Goal: Transaction & Acquisition: Download file/media

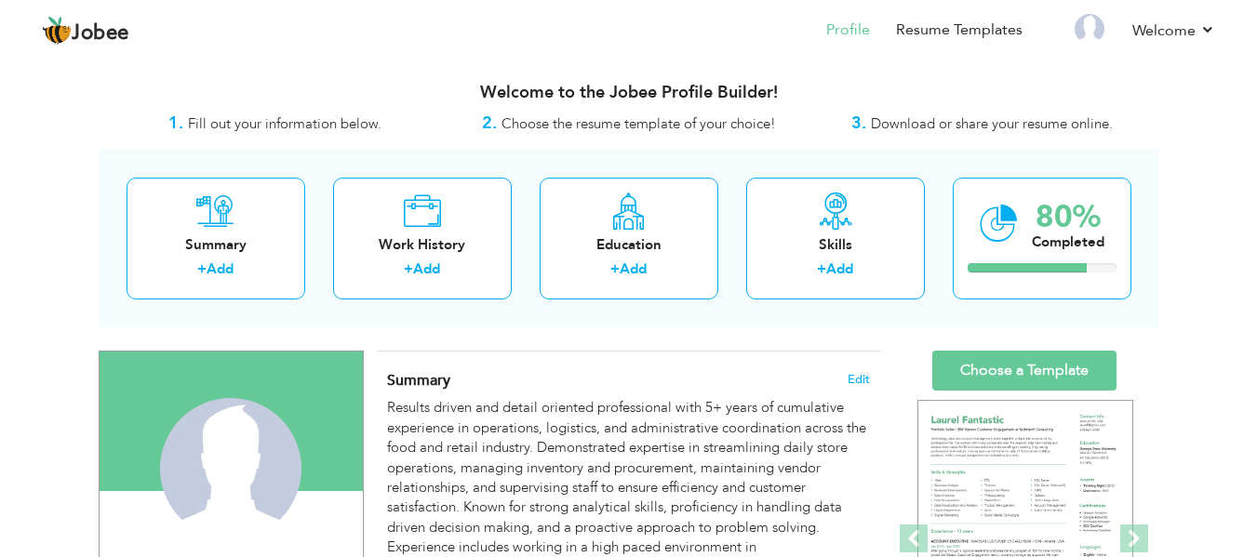
scroll to position [186, 0]
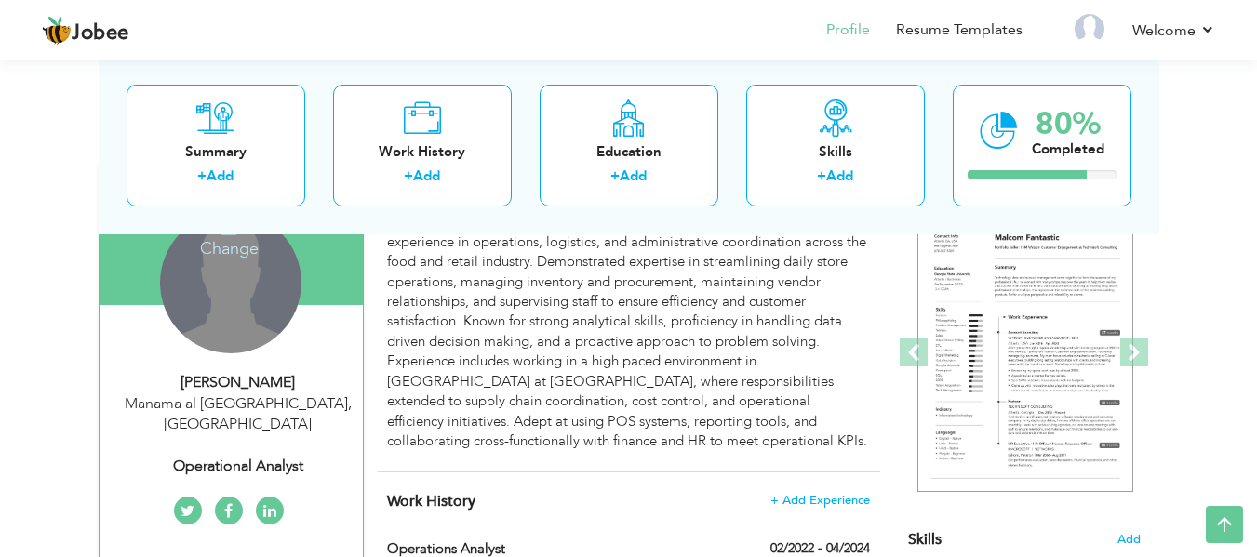
click at [243, 289] on div "Change Remove" at bounding box center [230, 282] width 141 height 141
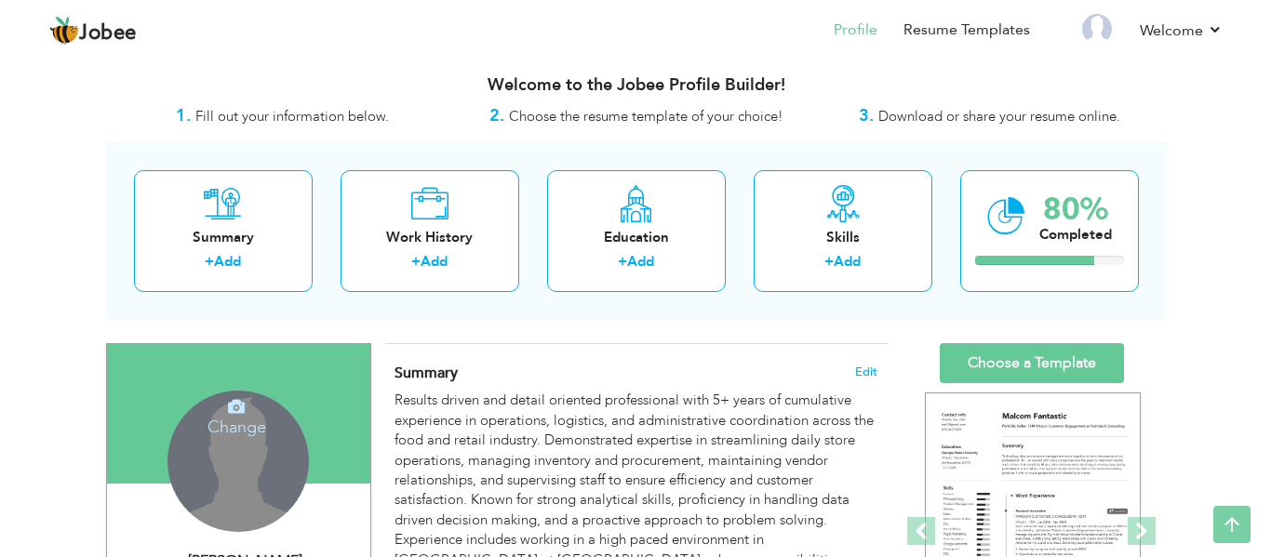
scroll to position [0, 0]
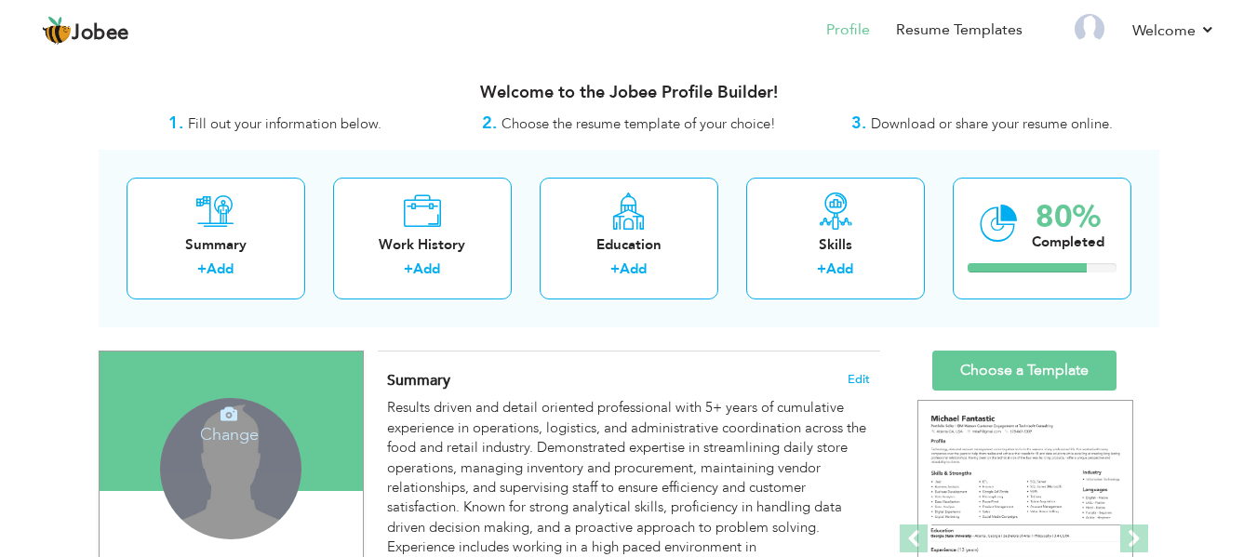
click at [228, 418] on icon at bounding box center [229, 414] width 17 height 17
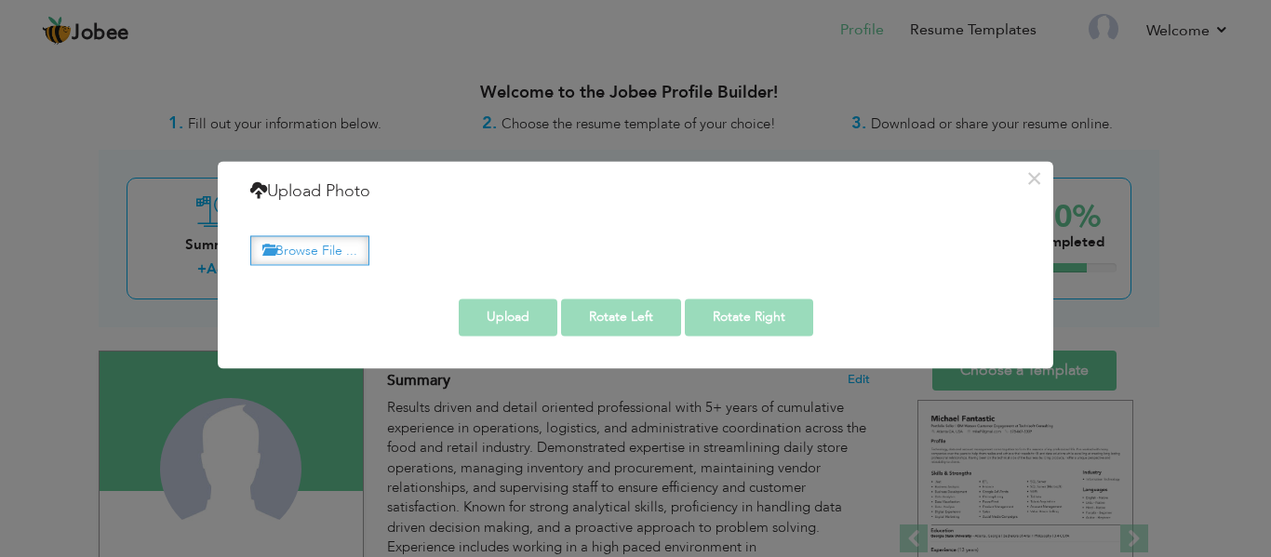
click at [291, 254] on label "Browse File ..." at bounding box center [309, 250] width 119 height 29
click at [0, 0] on input "Browse File ..." at bounding box center [0, 0] width 0 height 0
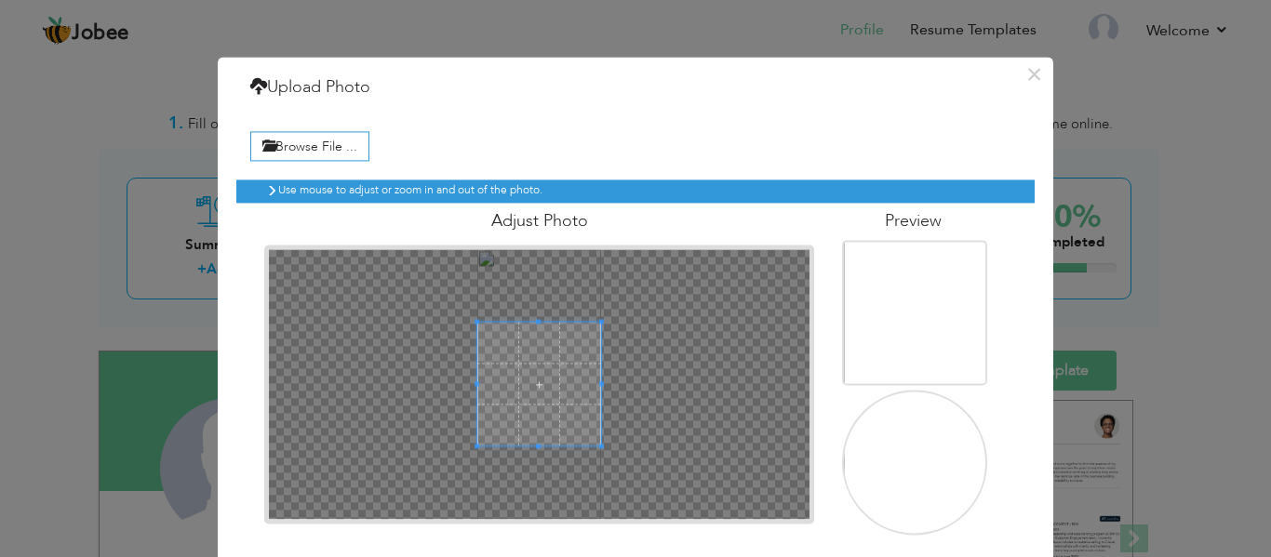
click at [482, 435] on div at bounding box center [539, 384] width 125 height 125
click at [519, 367] on span at bounding box center [539, 370] width 125 height 125
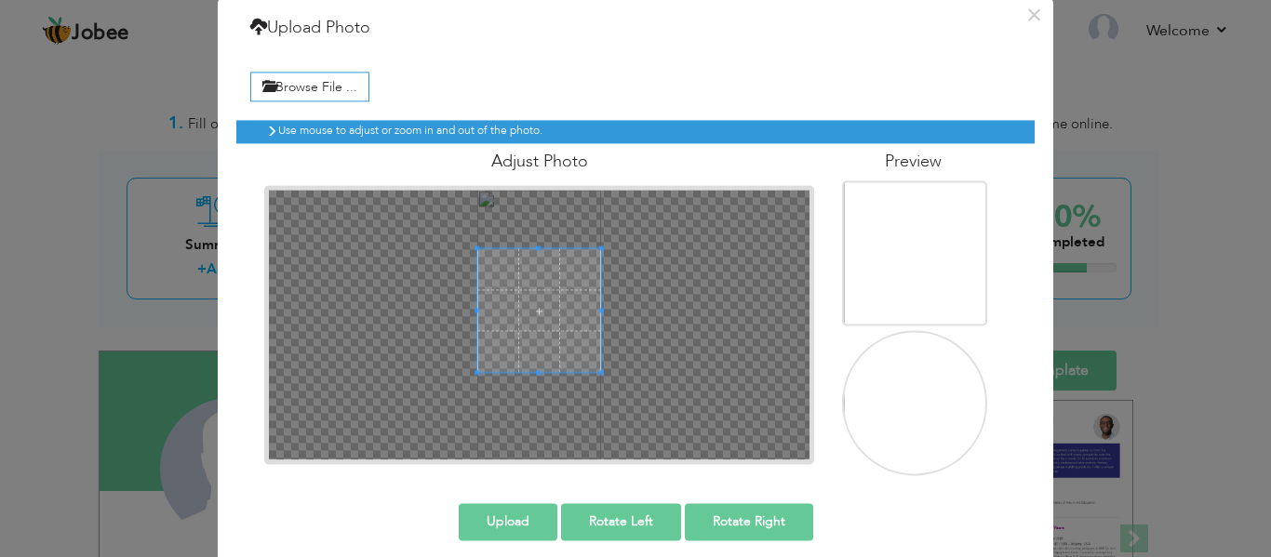
scroll to position [75, 0]
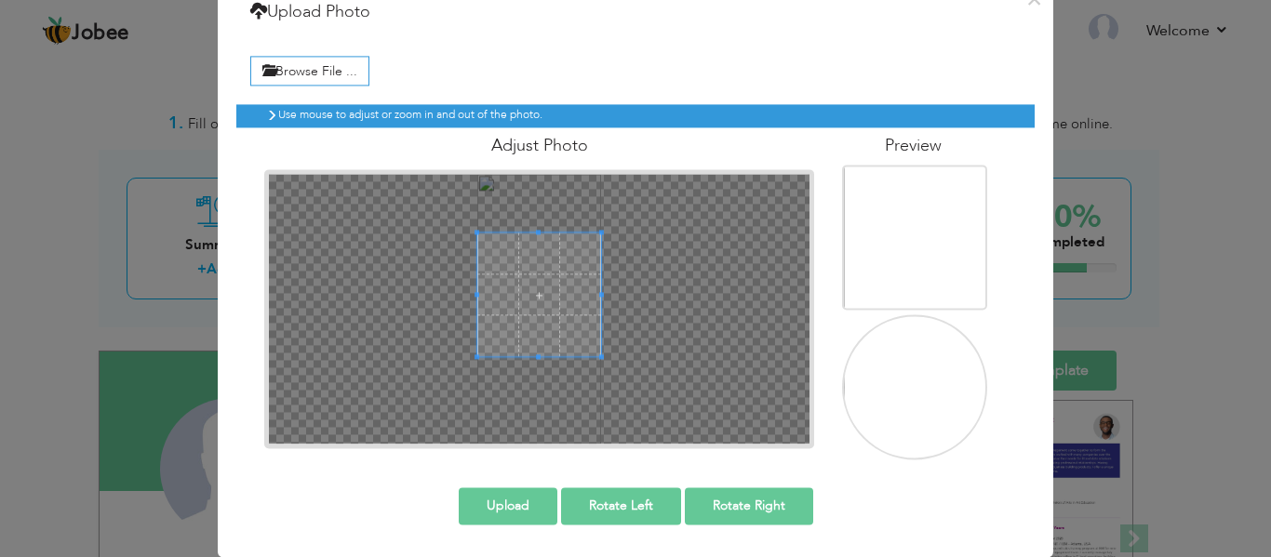
click at [501, 505] on button "Upload" at bounding box center [508, 506] width 99 height 37
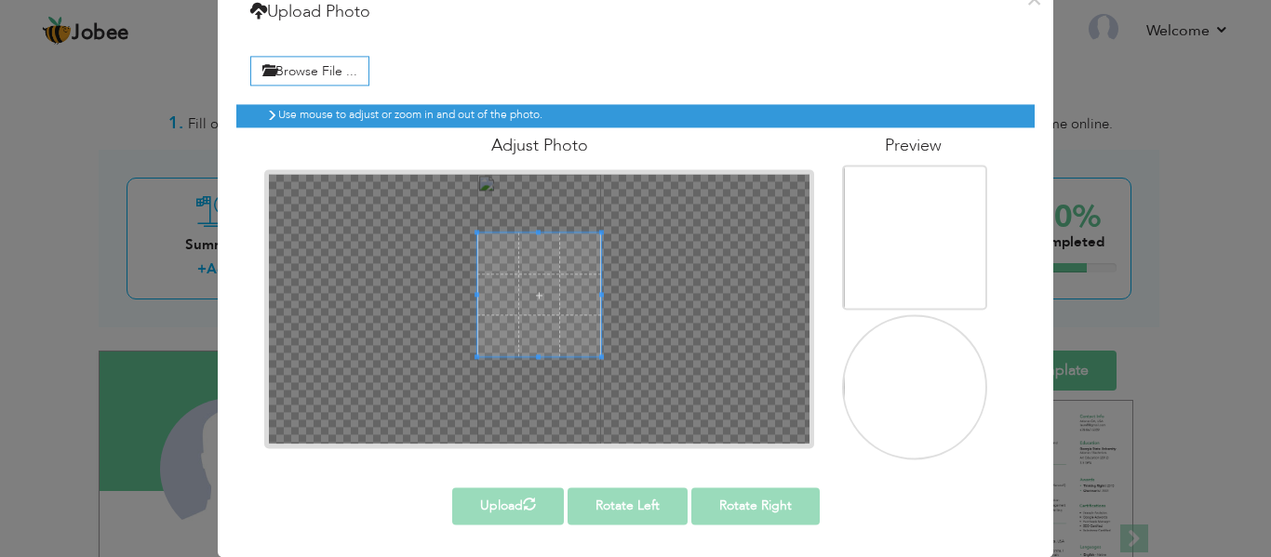
click at [902, 415] on img at bounding box center [916, 404] width 145 height 314
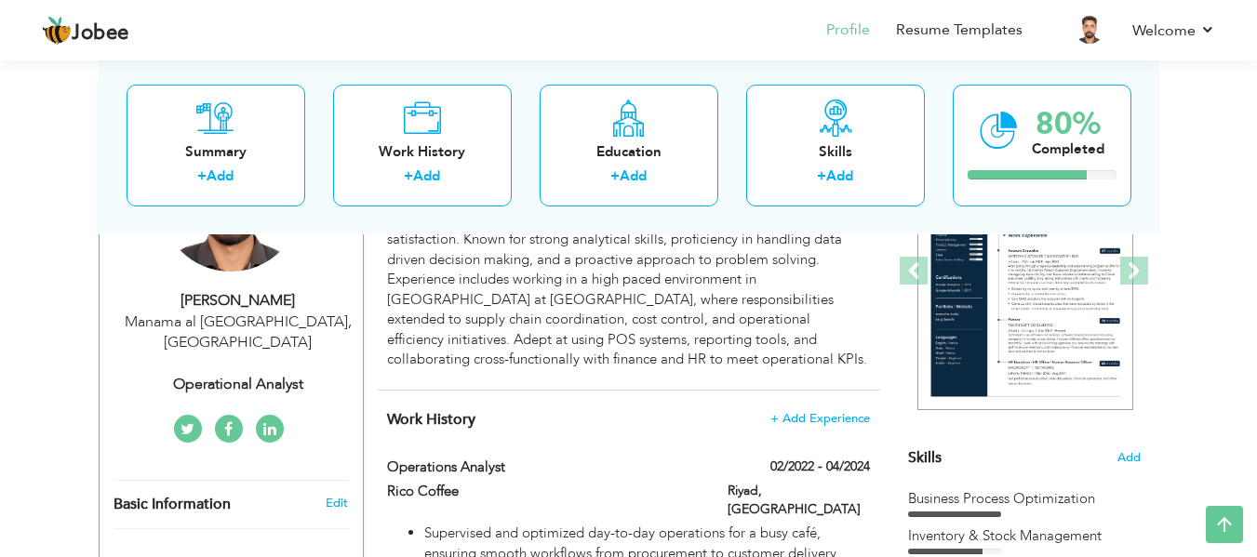
scroll to position [0, 0]
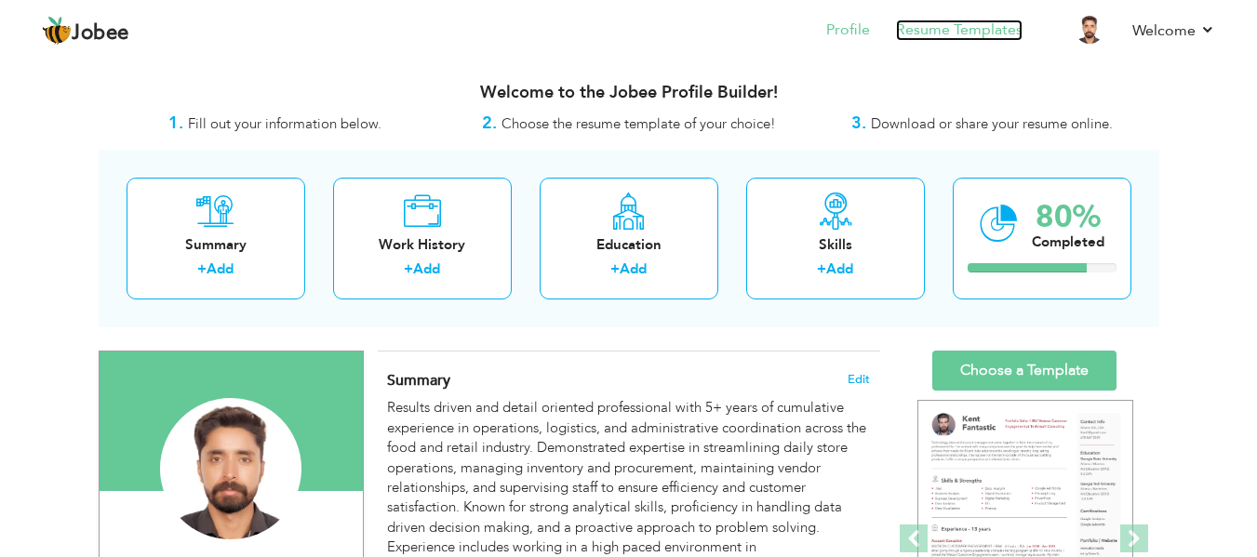
click at [984, 31] on link "Resume Templates" at bounding box center [959, 30] width 127 height 21
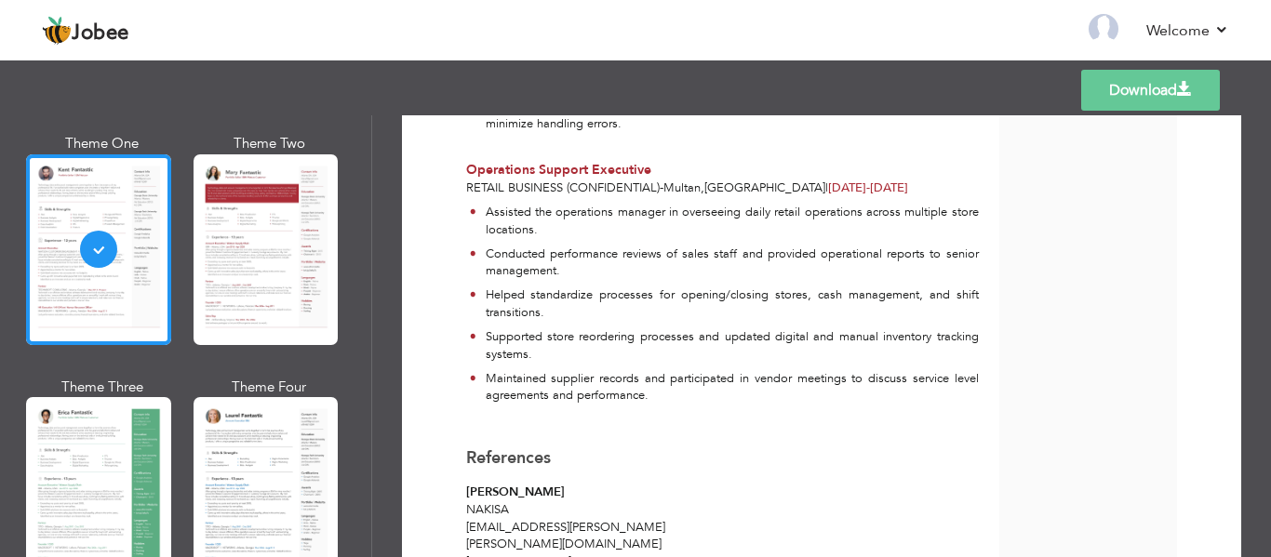
scroll to position [610, 0]
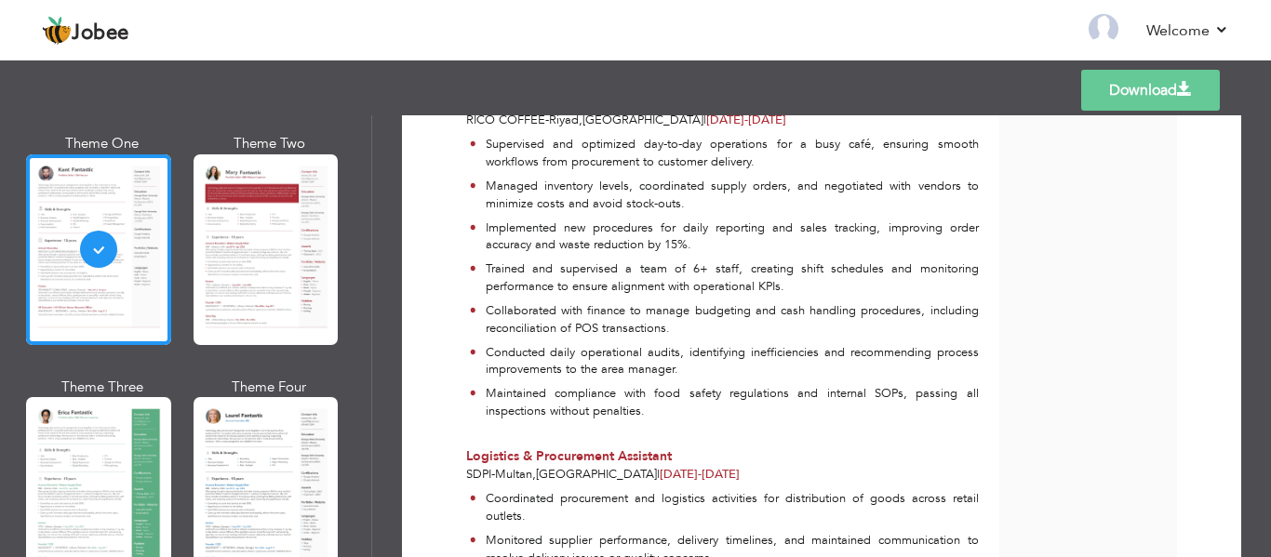
click at [1112, 102] on link "Download" at bounding box center [1150, 90] width 139 height 41
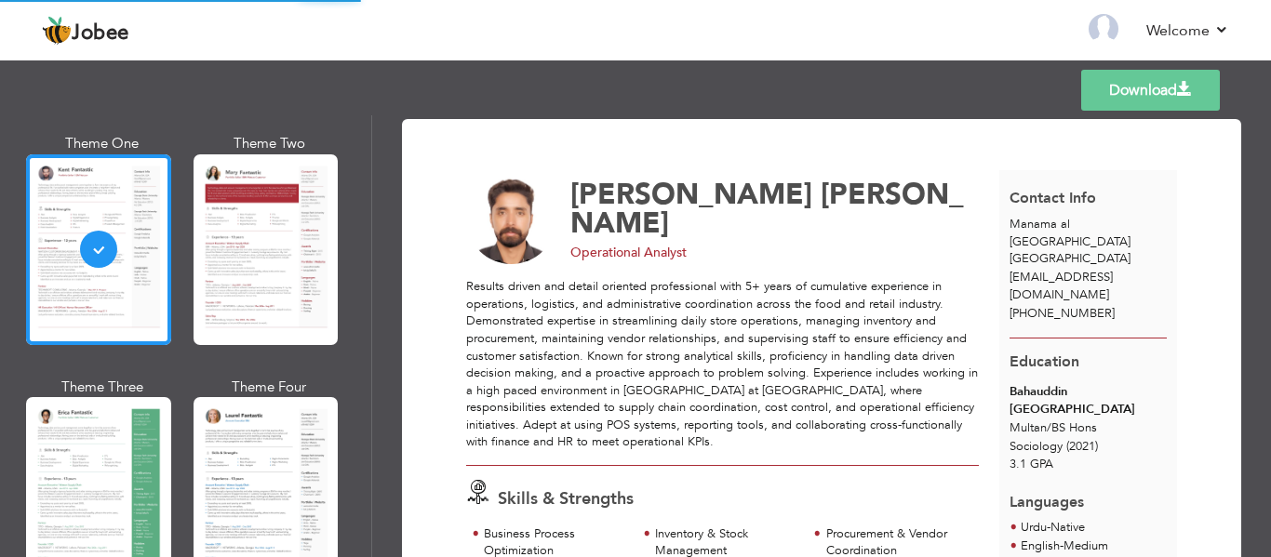
scroll to position [0, 0]
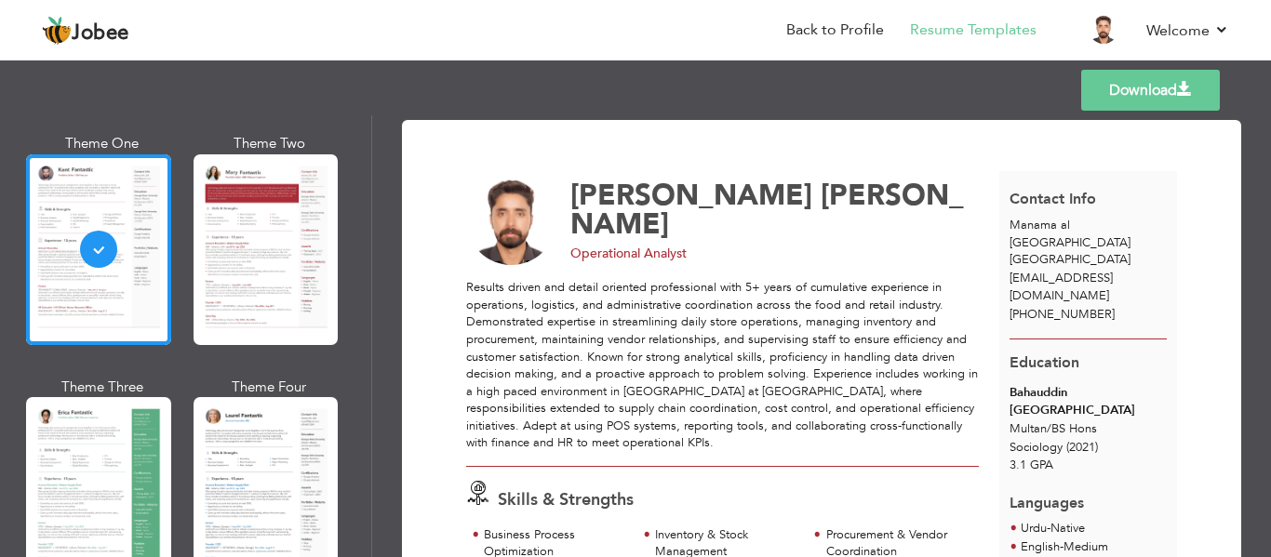
click at [555, 56] on nav "Back to Profile Resume Templates Resume Templates Cover Letters About My Resume…" at bounding box center [635, 32] width 1187 height 50
